Goal: Task Accomplishment & Management: Manage account settings

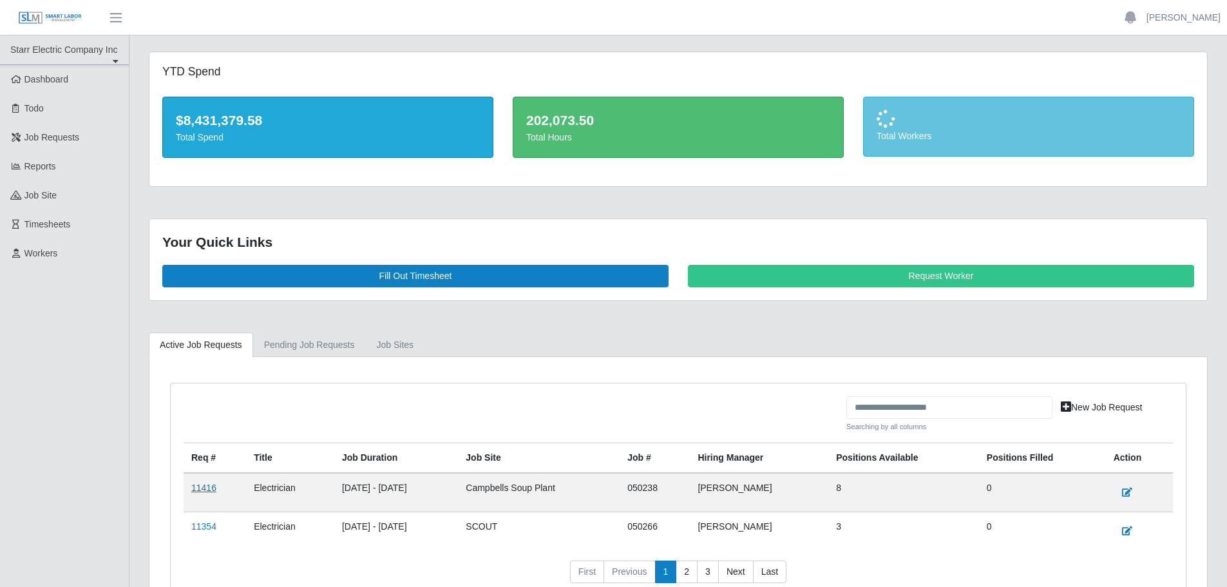
click at [210, 490] on link "11416" at bounding box center [203, 488] width 25 height 10
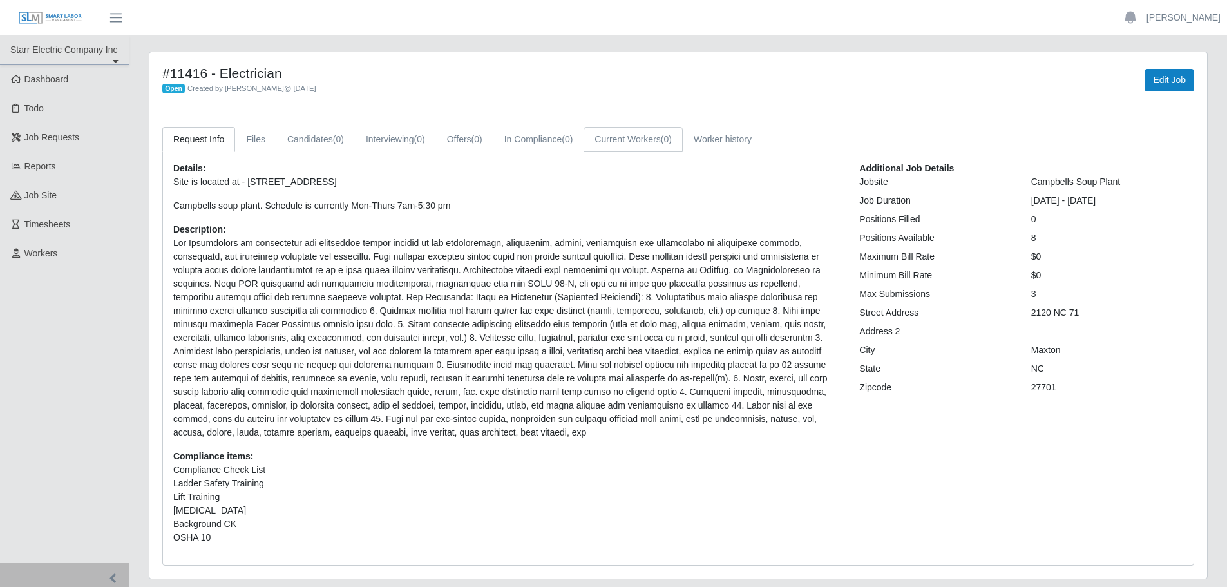
click at [620, 138] on link "Current Workers (0)" at bounding box center [633, 139] width 99 height 25
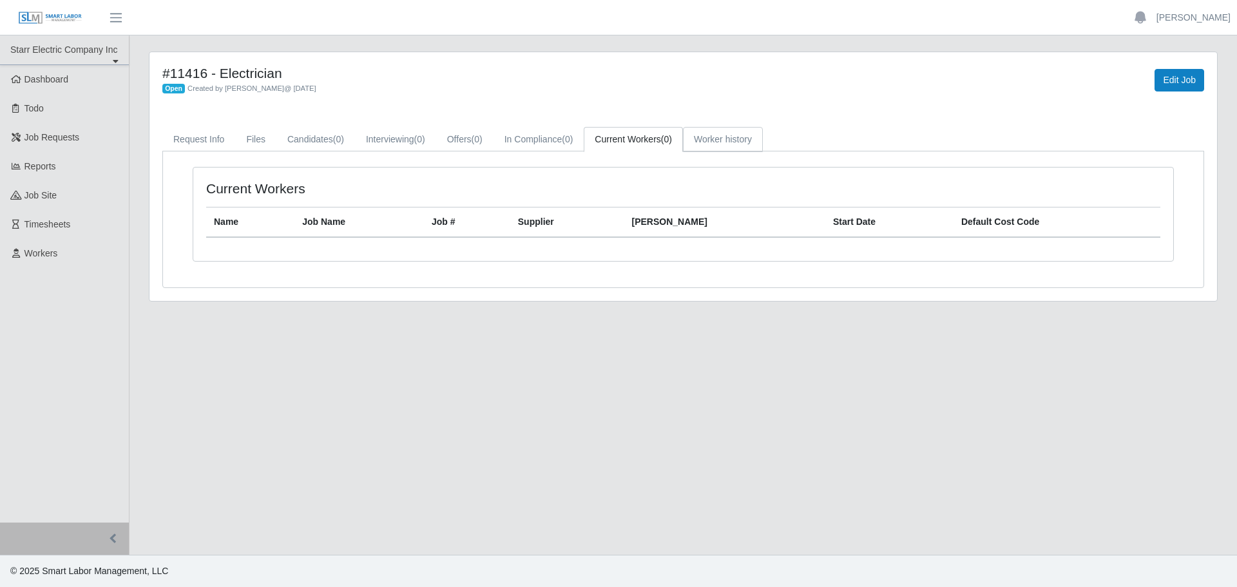
click at [708, 138] on link "Worker history" at bounding box center [723, 139] width 80 height 25
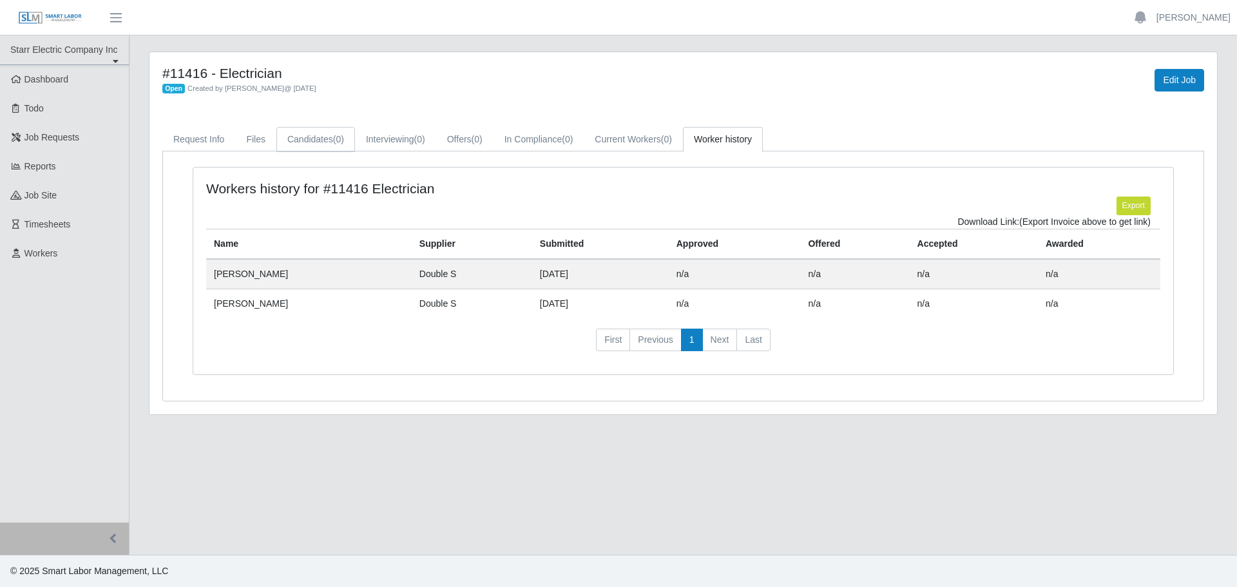
click at [300, 142] on link "Candidates (0)" at bounding box center [315, 139] width 79 height 25
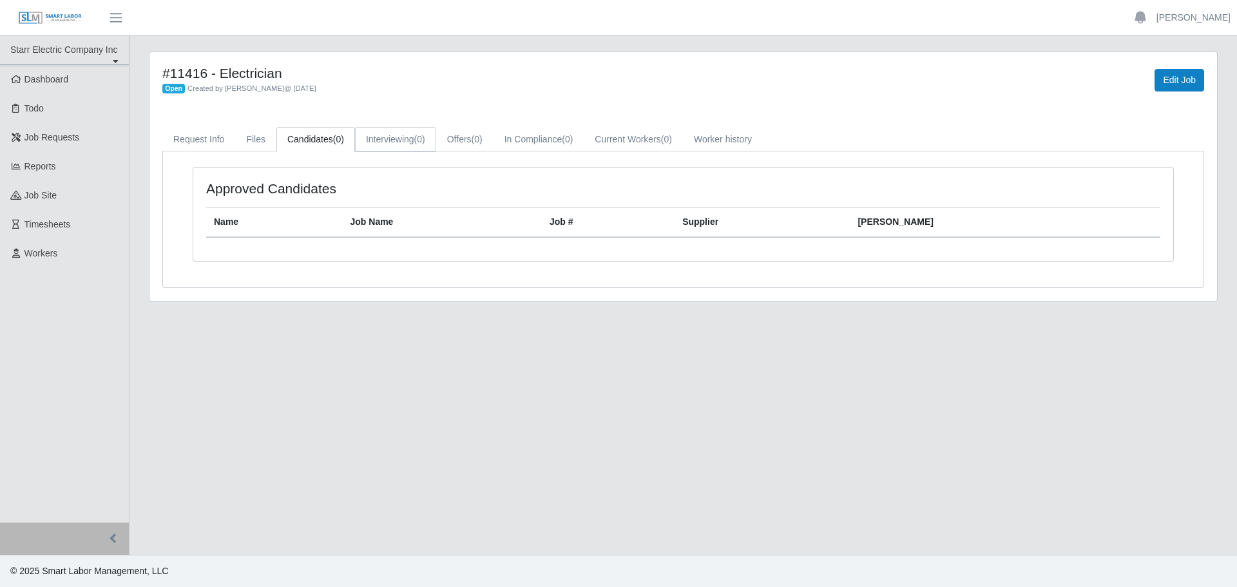
click at [383, 142] on link "Interviewing (0)" at bounding box center [395, 139] width 81 height 25
click at [463, 137] on link "Offers (0)" at bounding box center [464, 139] width 57 height 25
click at [520, 139] on link "In Compliance (0)" at bounding box center [539, 139] width 91 height 25
click at [615, 143] on link "Current Workers (0)" at bounding box center [633, 139] width 99 height 25
